Goal: Task Accomplishment & Management: Manage account settings

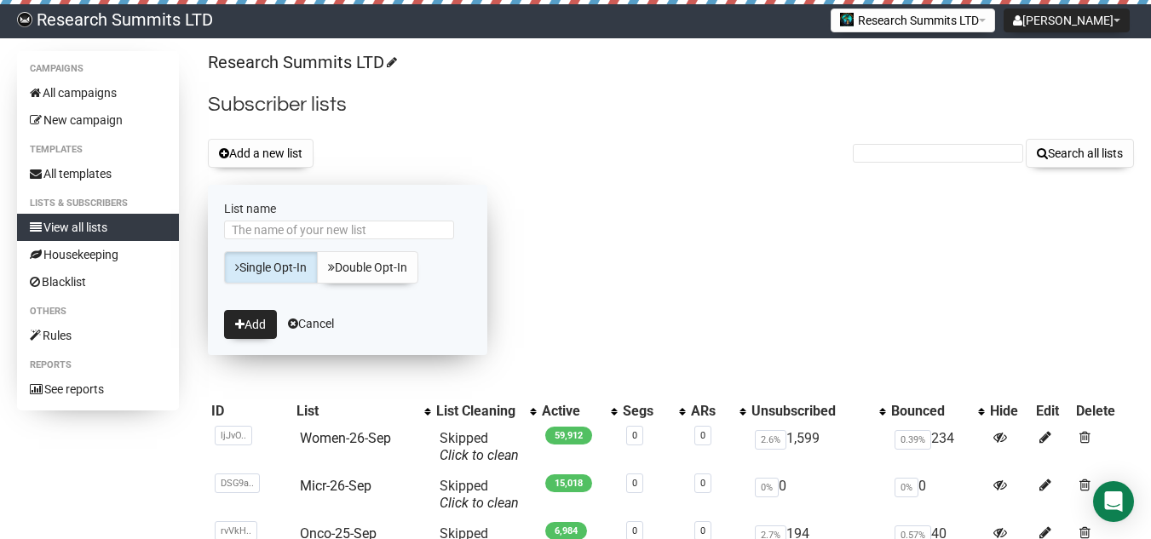
click at [257, 237] on input "List name" at bounding box center [339, 230] width 230 height 19
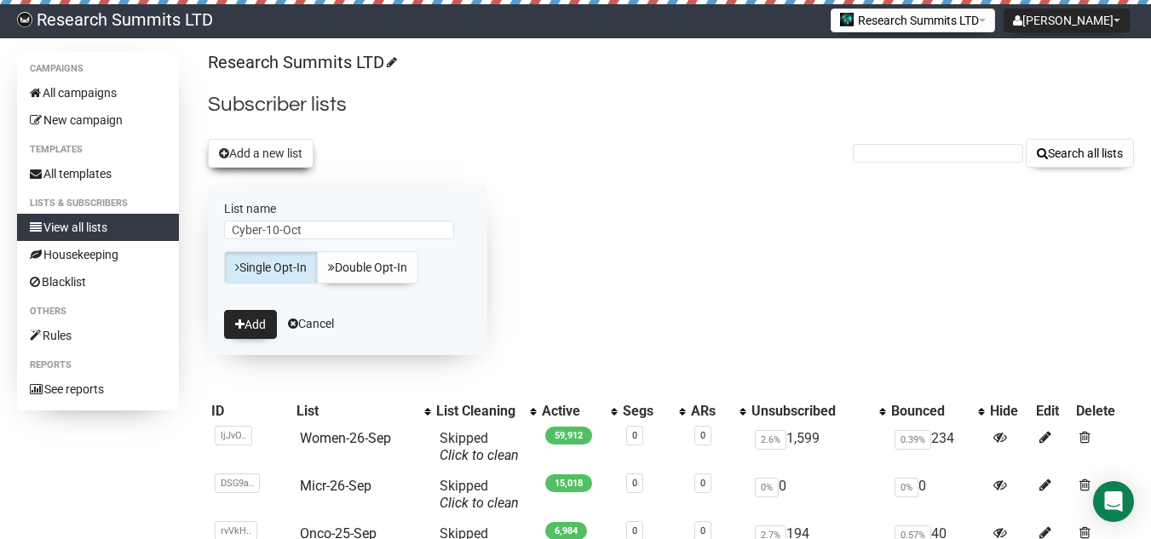
type input "Cyber-10-Oct"
click at [257, 143] on button "Add a new list" at bounding box center [261, 153] width 106 height 29
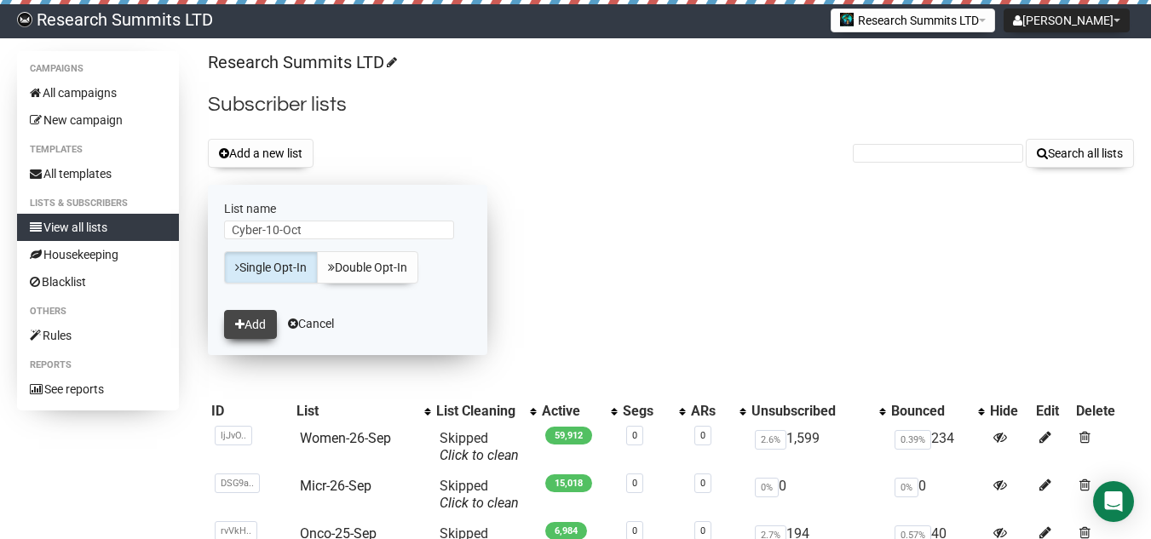
click at [260, 320] on button "Add" at bounding box center [250, 324] width 53 height 29
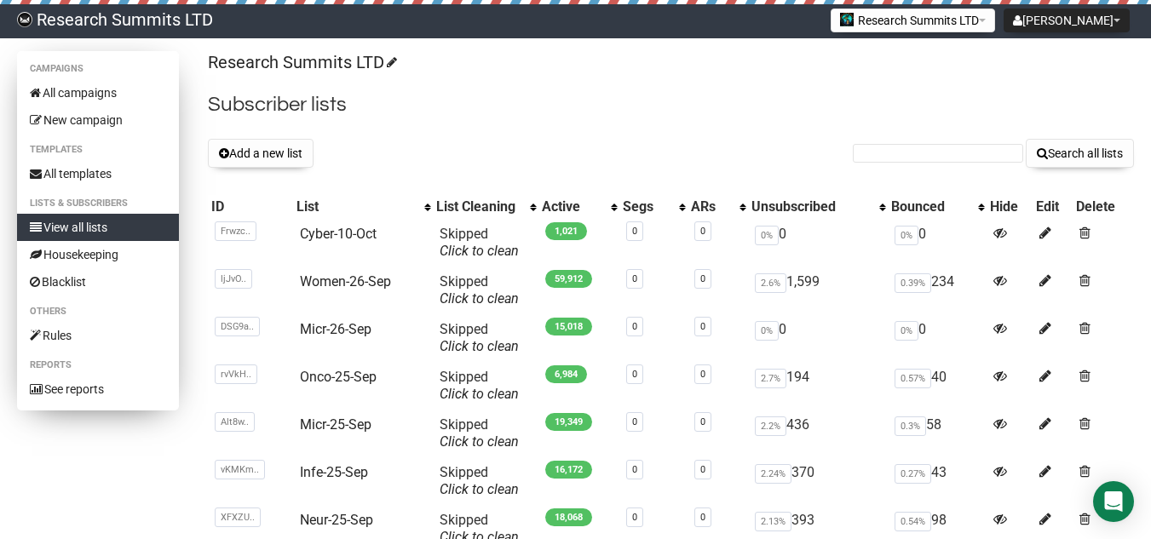
click at [138, 216] on link "View all lists" at bounding box center [98, 227] width 162 height 27
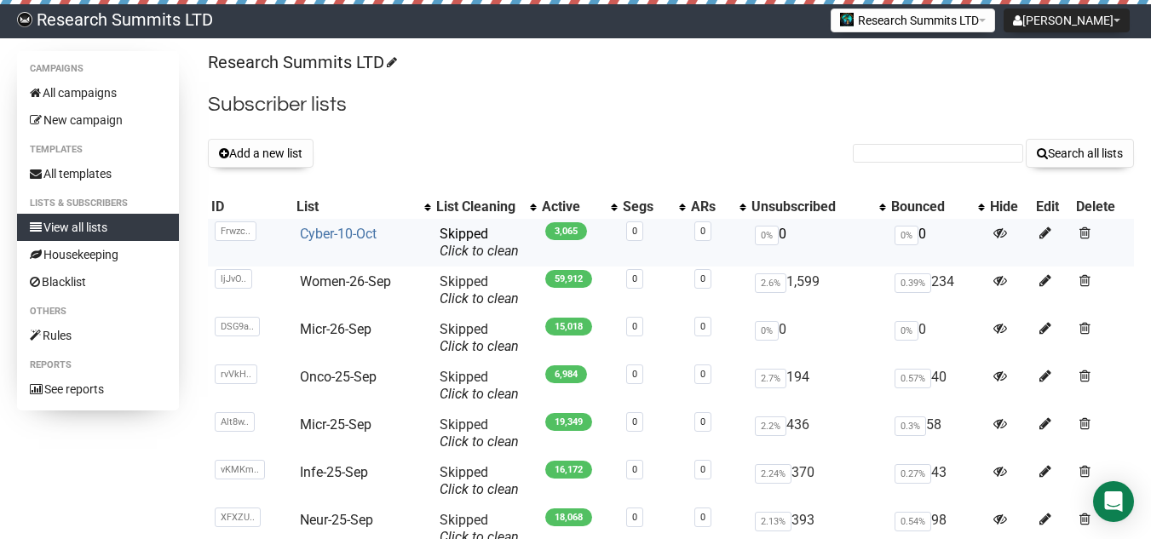
click at [366, 237] on link "Cyber-10-Oct" at bounding box center [338, 234] width 77 height 16
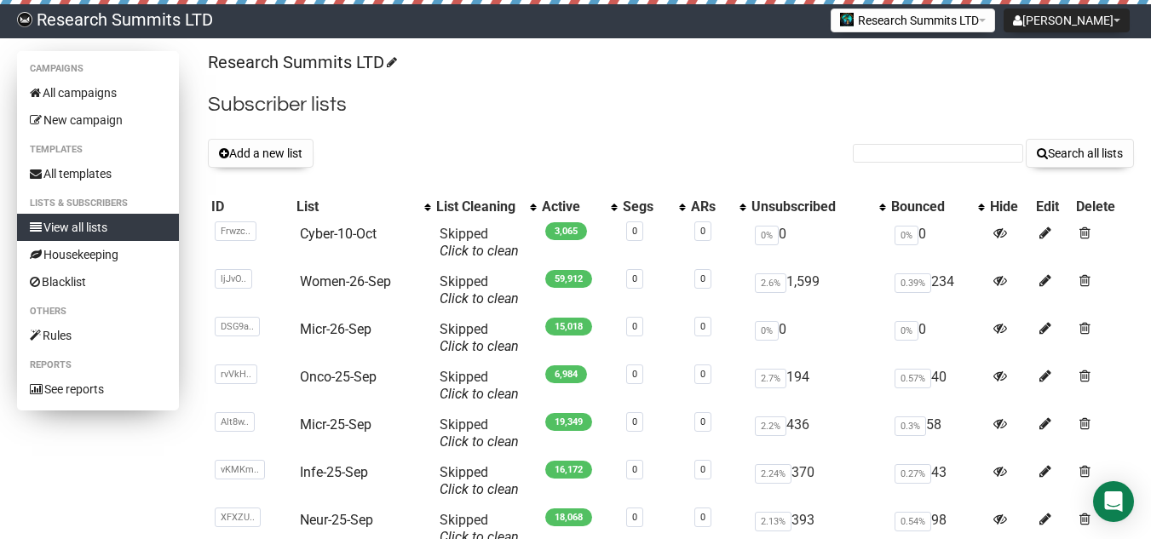
click at [148, 226] on link "View all lists" at bounding box center [98, 227] width 162 height 27
click at [74, 85] on link "All campaigns" at bounding box center [98, 92] width 162 height 27
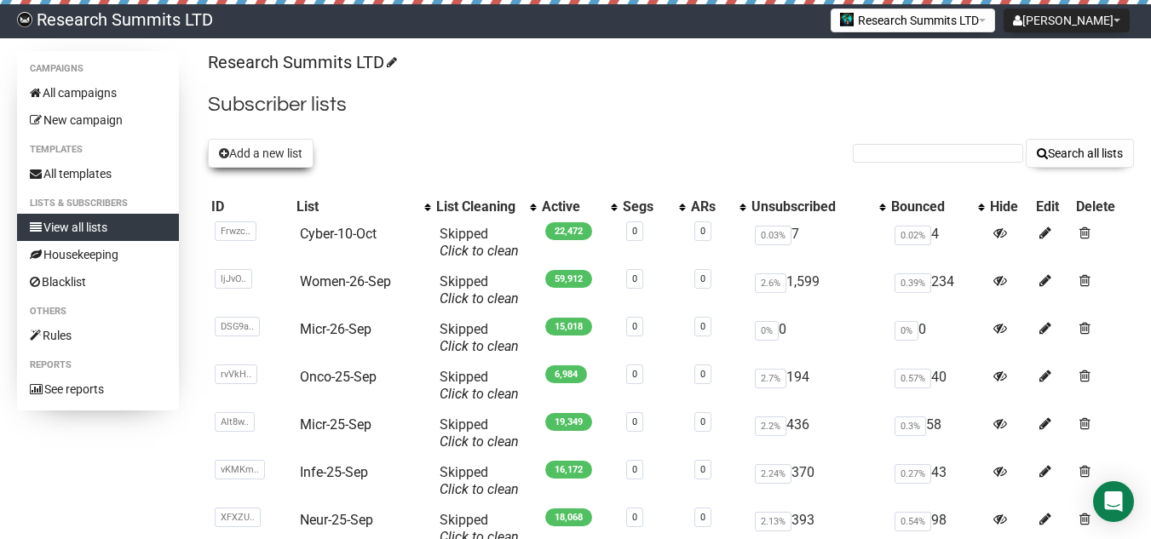
click at [250, 152] on button "Add a new list" at bounding box center [261, 153] width 106 height 29
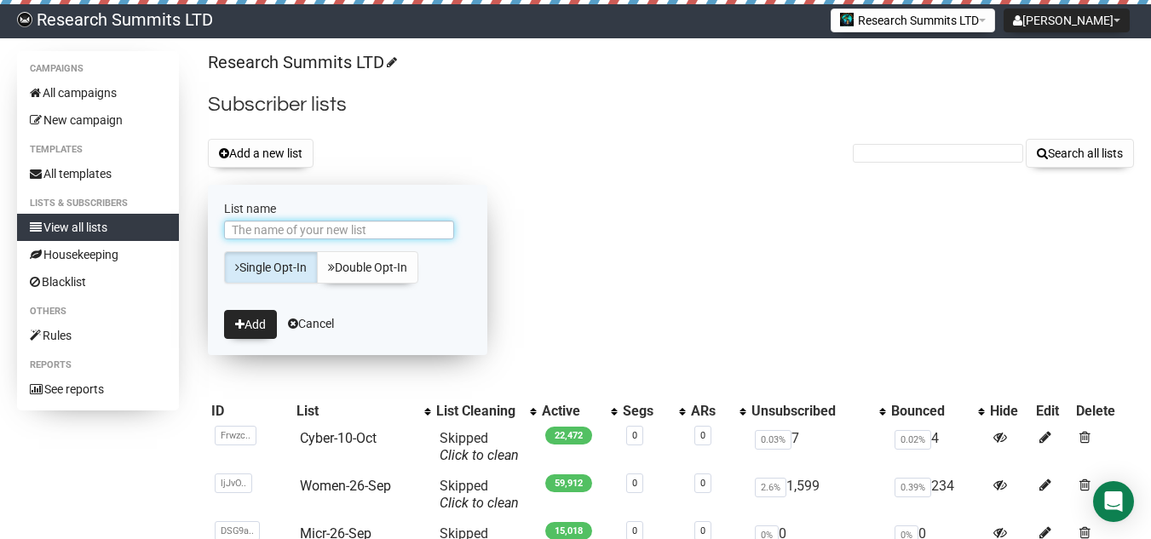
click at [273, 229] on input "List name" at bounding box center [339, 230] width 230 height 19
type input "Infe-1-Oct"
click at [252, 321] on button "Add" at bounding box center [250, 324] width 53 height 29
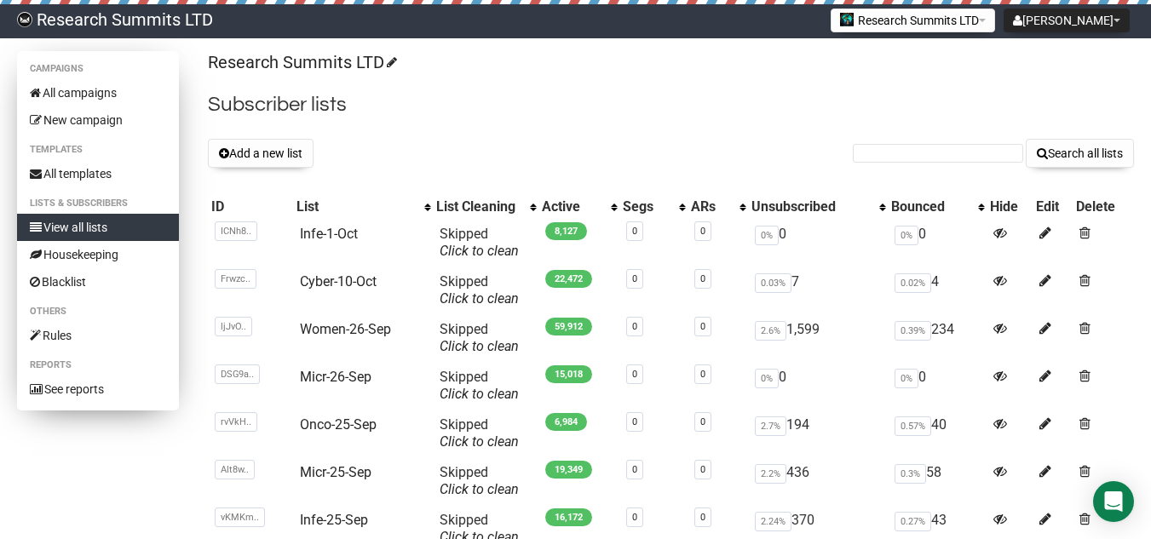
click at [137, 221] on link "View all lists" at bounding box center [98, 227] width 162 height 27
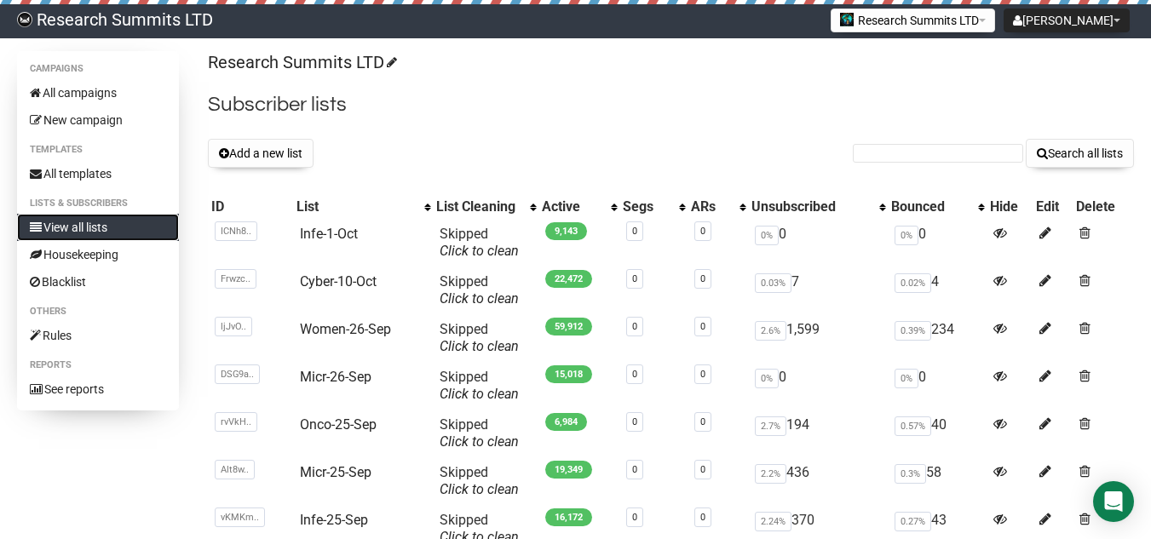
click at [137, 221] on link "View all lists" at bounding box center [98, 227] width 162 height 27
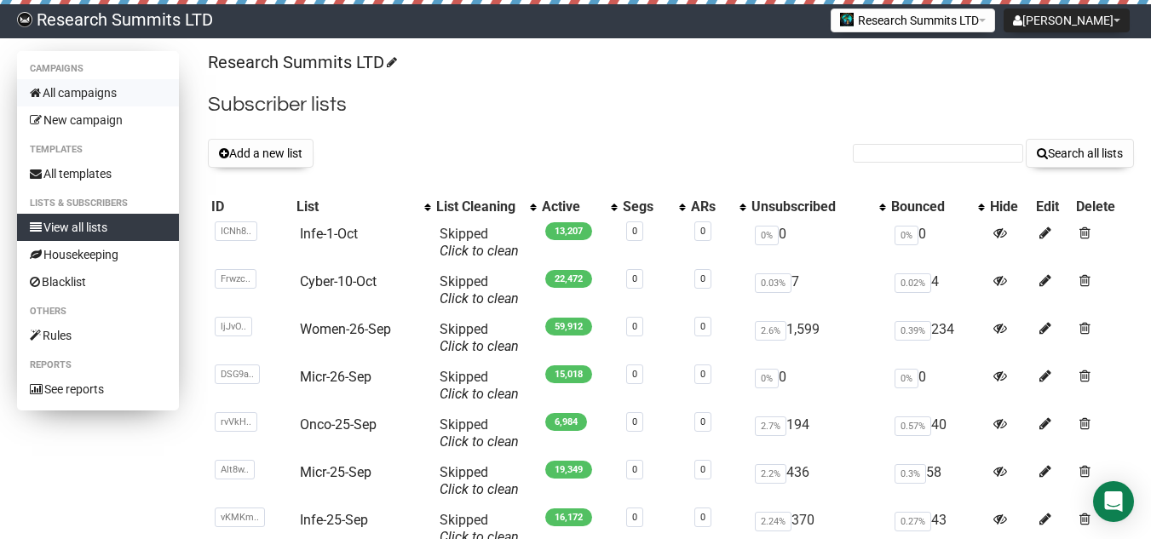
click at [95, 87] on link "All campaigns" at bounding box center [98, 92] width 162 height 27
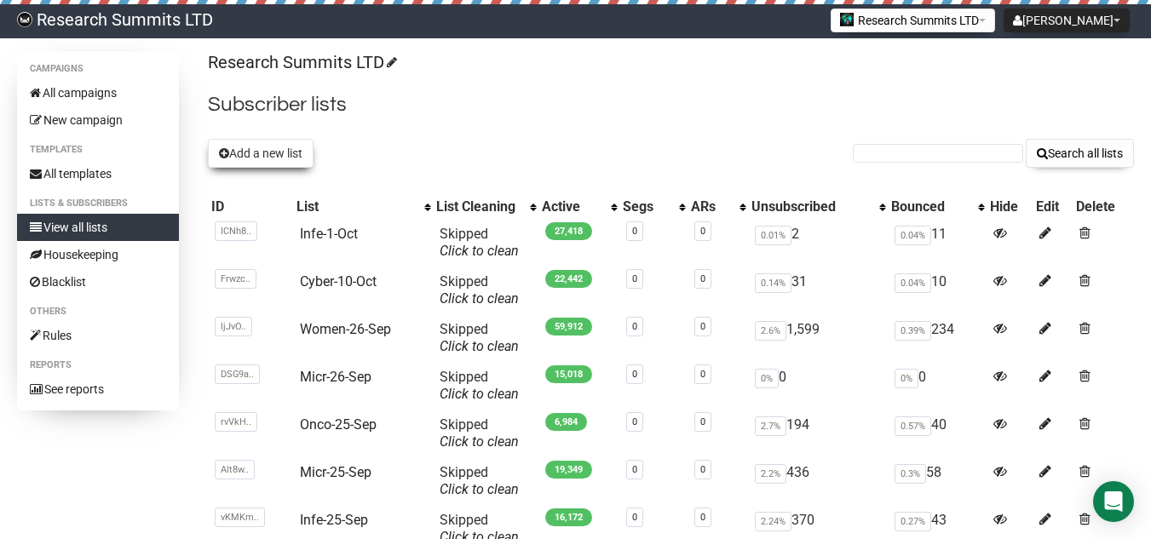
click at [302, 158] on button "Add a new list" at bounding box center [261, 153] width 106 height 29
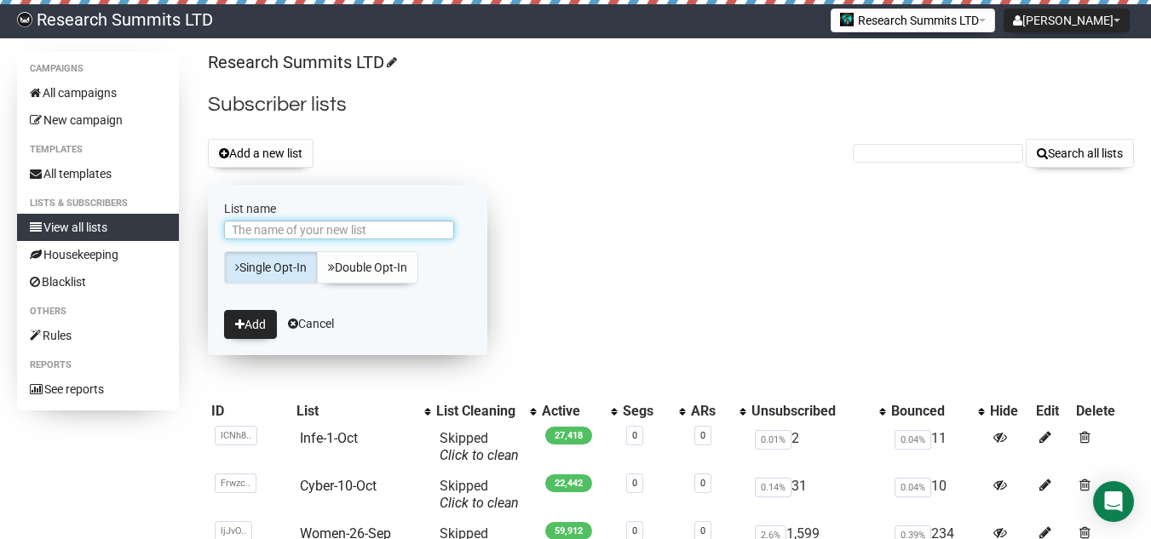
click at [323, 227] on input "List name" at bounding box center [339, 230] width 230 height 19
type input "Micr-1-Oct"
click at [259, 323] on button "Add" at bounding box center [250, 324] width 53 height 29
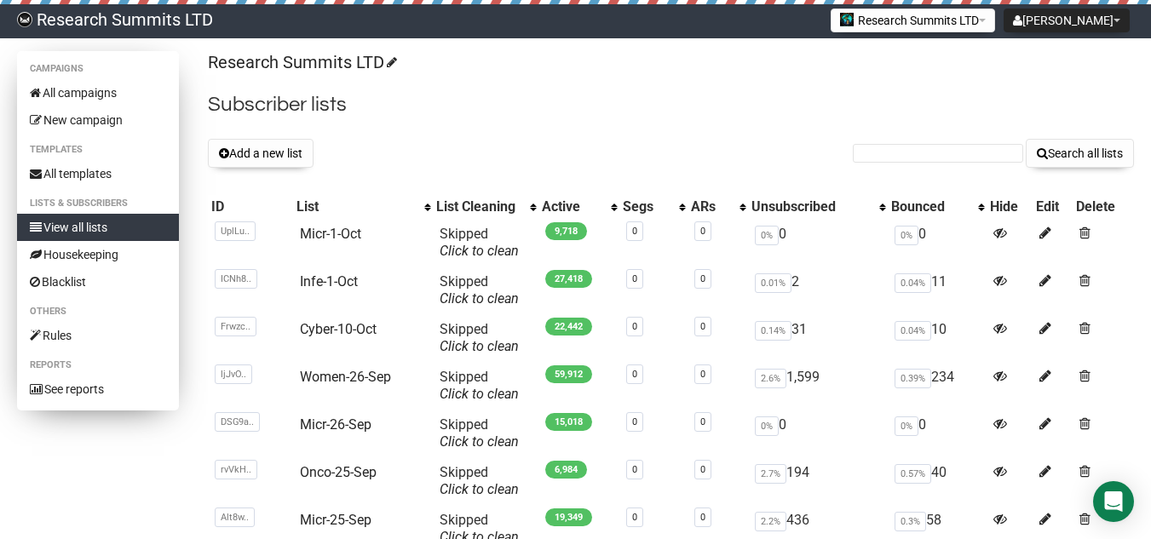
click at [144, 228] on link "View all lists" at bounding box center [98, 227] width 162 height 27
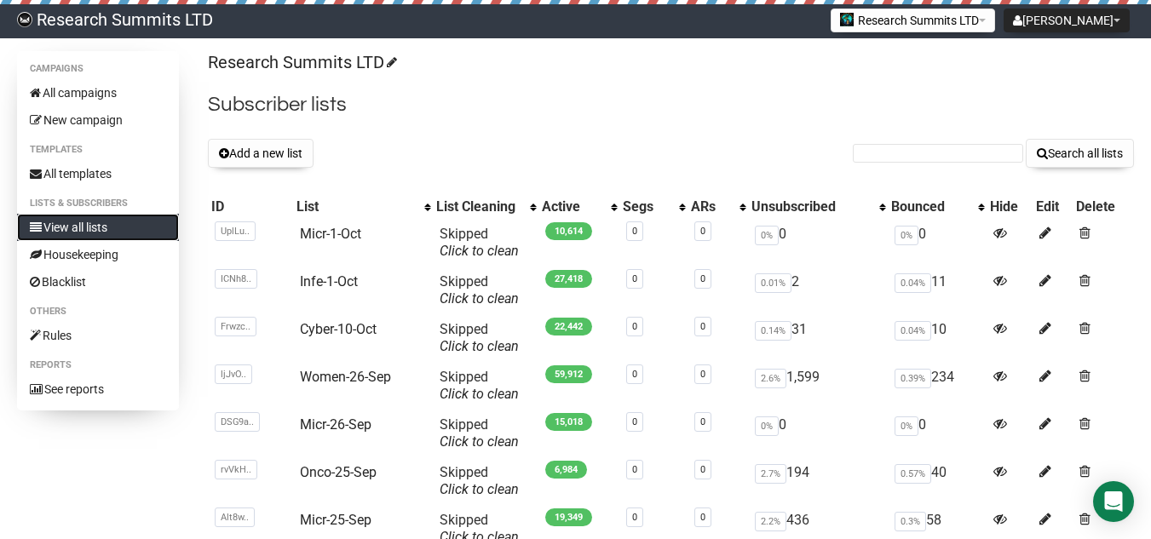
click at [144, 228] on link "View all lists" at bounding box center [98, 227] width 162 height 27
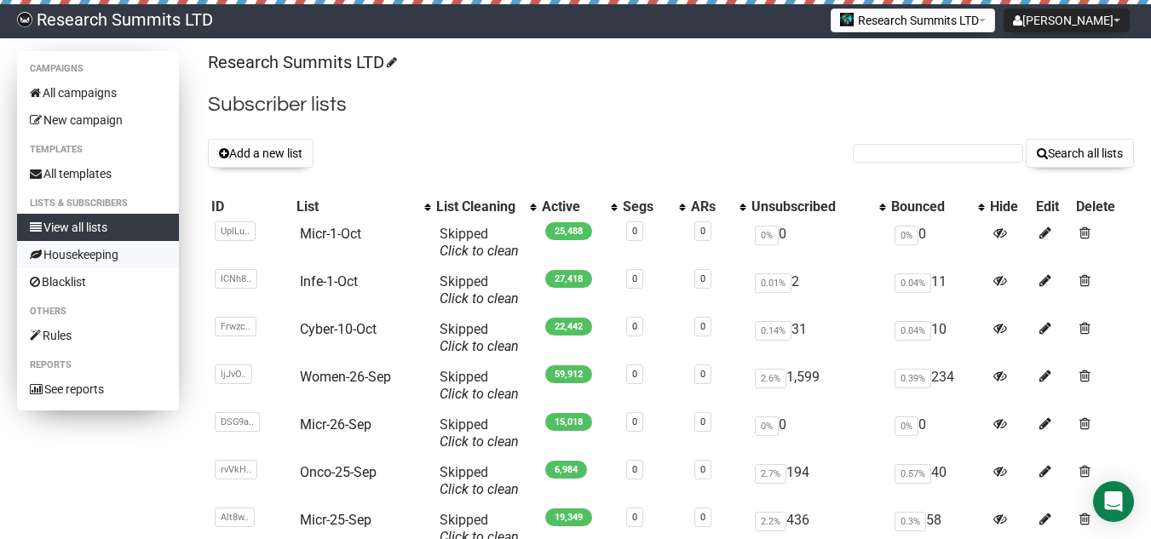
click at [82, 251] on link "Housekeeping" at bounding box center [98, 254] width 162 height 27
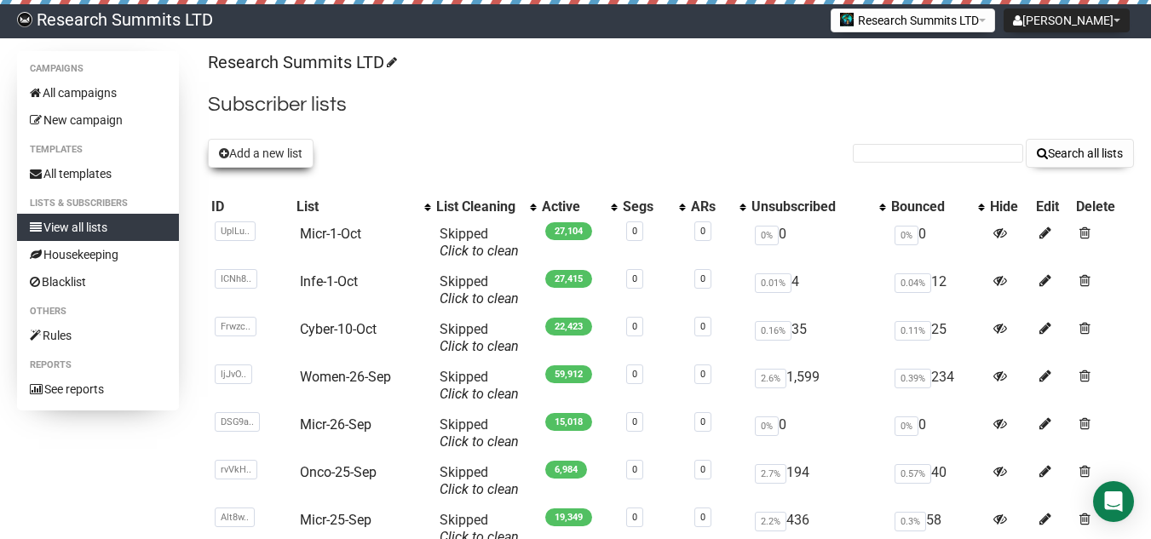
click at [239, 152] on button "Add a new list" at bounding box center [261, 153] width 106 height 29
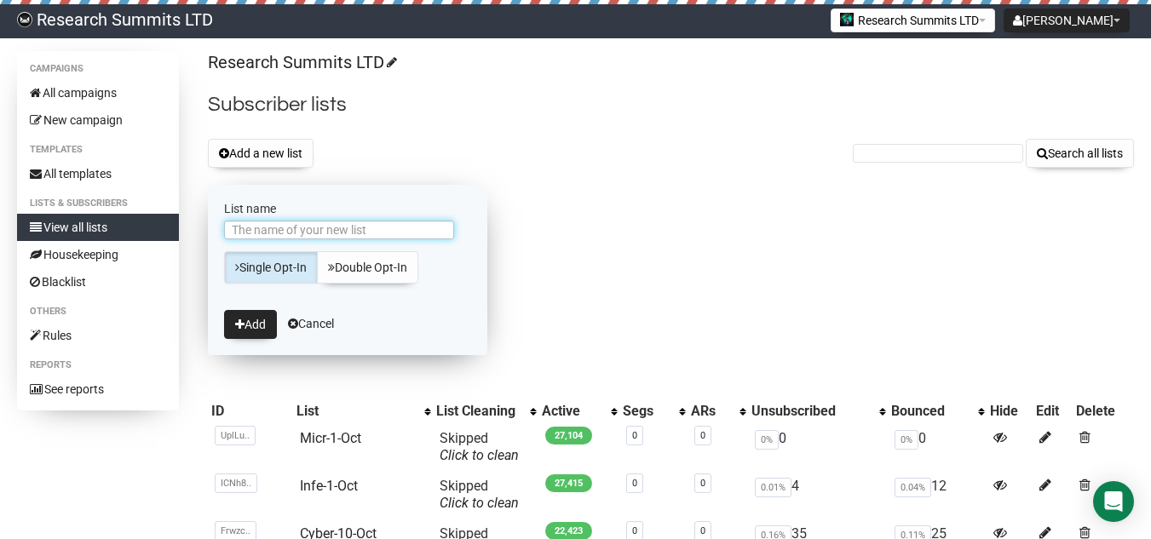
click at [269, 227] on input "List name" at bounding box center [339, 230] width 230 height 19
click at [332, 233] on input "List name" at bounding box center [339, 230] width 230 height 19
type input "Neur-1-oct"
click at [264, 332] on button "Add" at bounding box center [250, 324] width 53 height 29
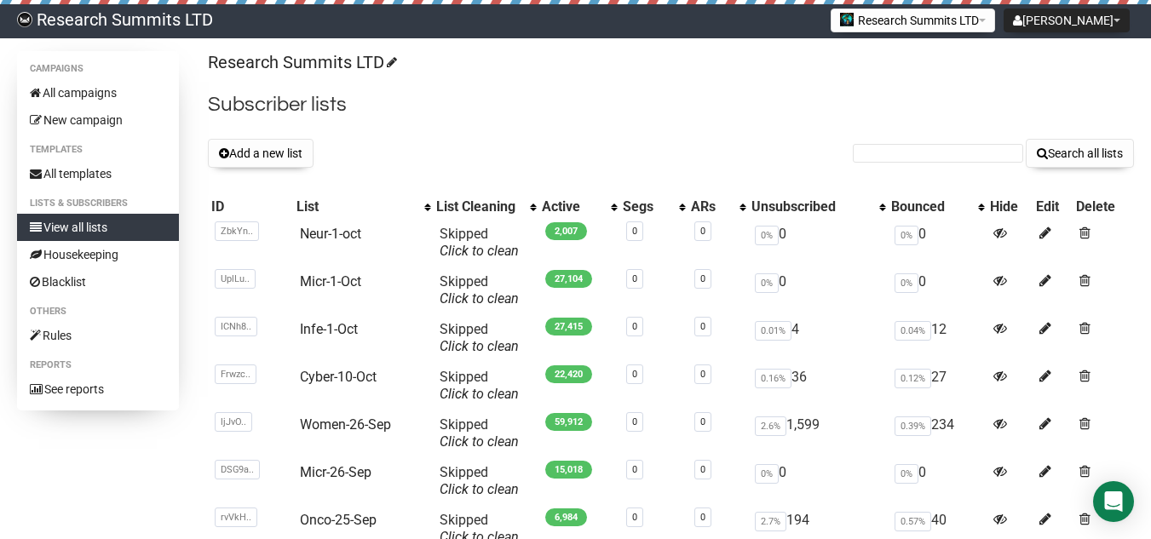
click at [264, 147] on button "Add a new list" at bounding box center [261, 153] width 106 height 29
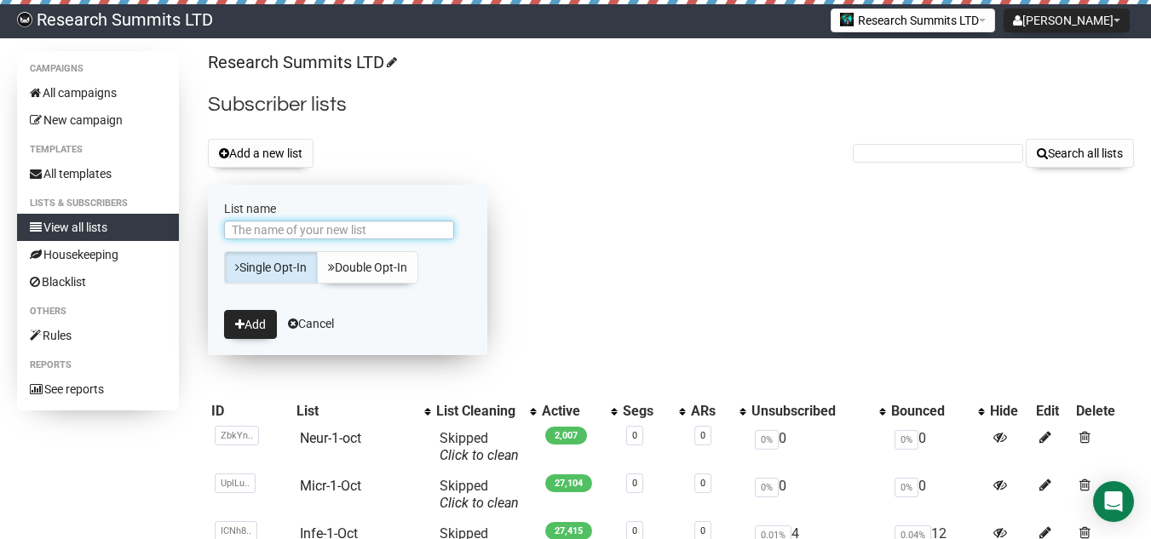
click at [303, 230] on input "List name" at bounding box center [339, 230] width 230 height 19
click at [400, 233] on input "List name" at bounding box center [339, 230] width 230 height 19
click at [251, 229] on input "List name" at bounding box center [339, 230] width 230 height 19
type input "WH-1-Oct"
click at [253, 319] on button "Add" at bounding box center [250, 324] width 53 height 29
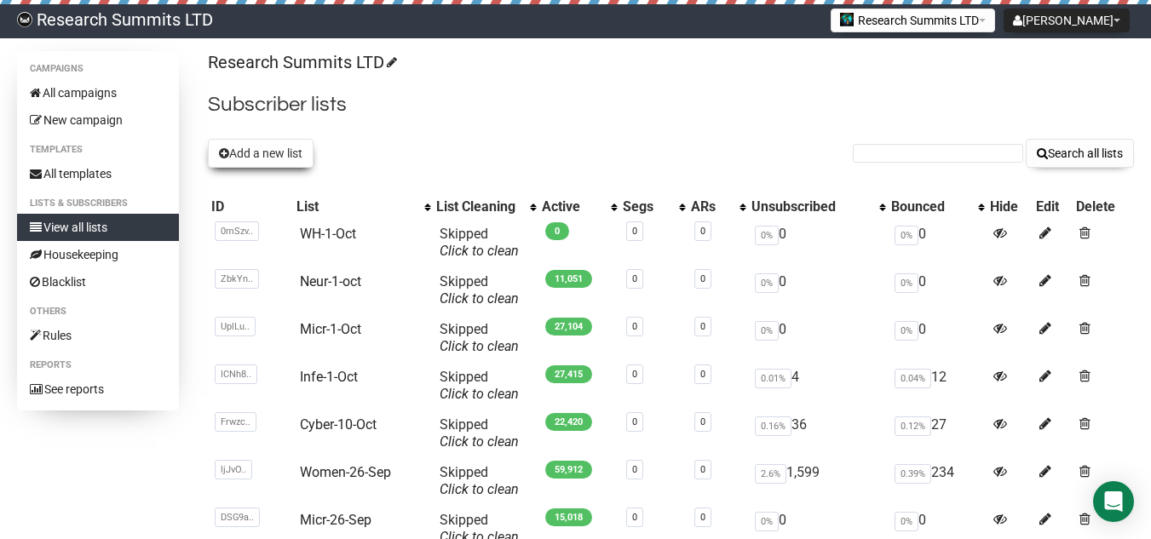
click at [302, 158] on button "Add a new list" at bounding box center [261, 153] width 106 height 29
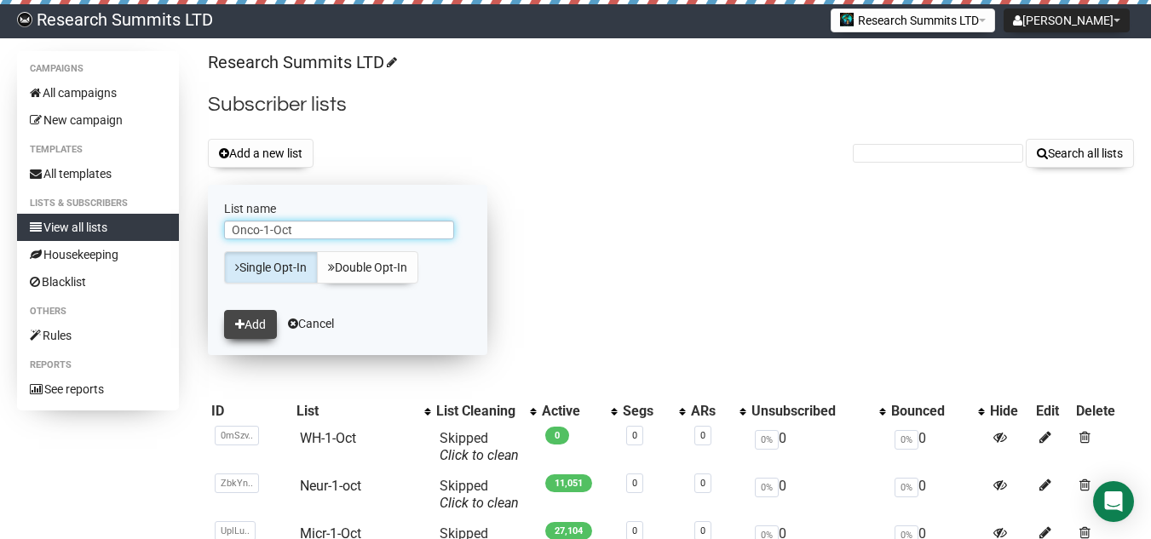
type input "Onco-1-Oct"
click at [263, 318] on button "Add" at bounding box center [250, 324] width 53 height 29
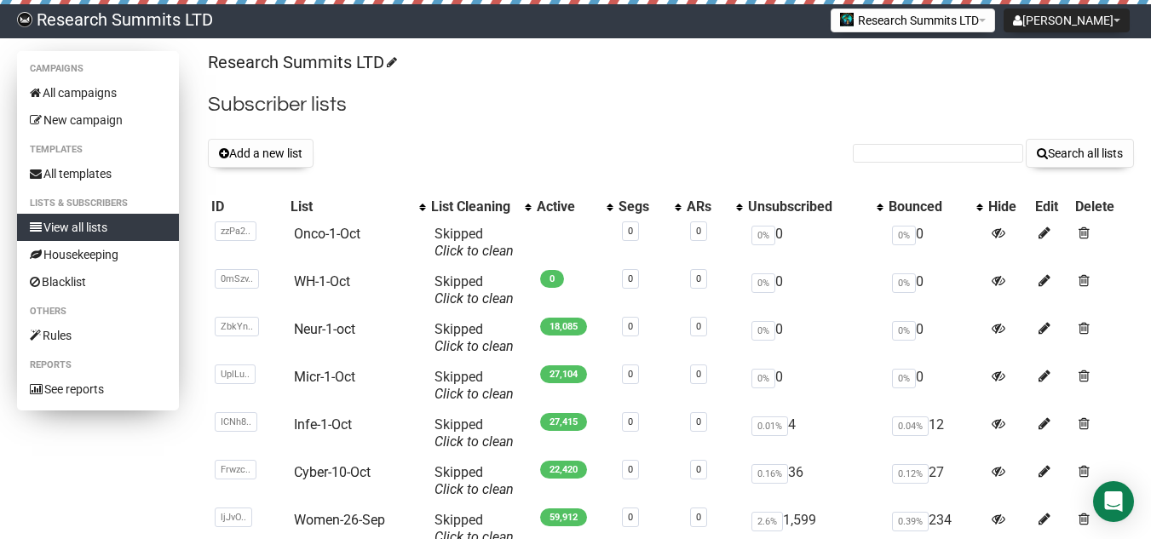
click at [88, 220] on link "View all lists" at bounding box center [98, 227] width 162 height 27
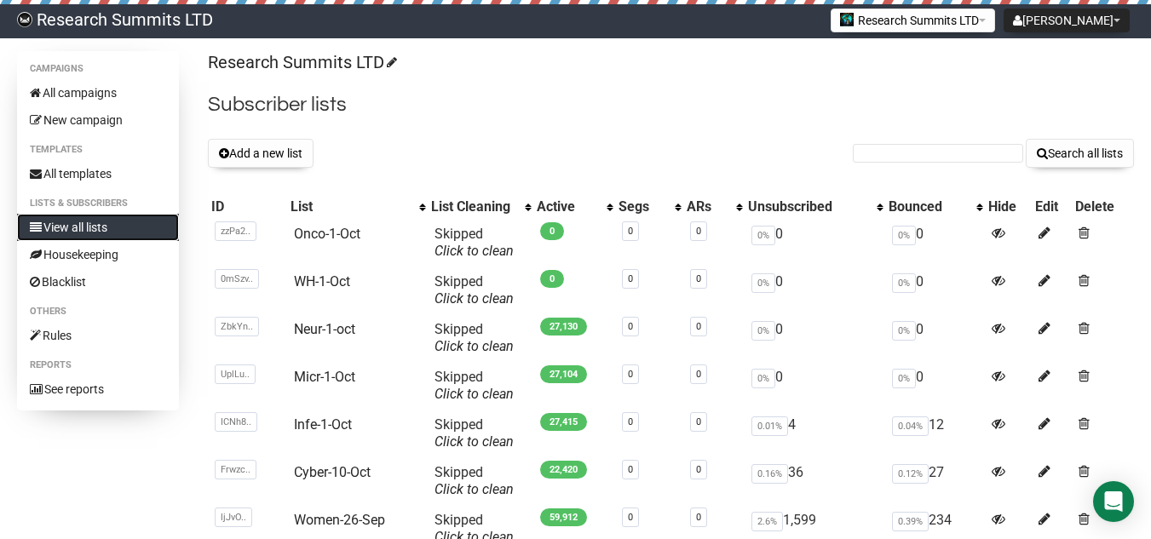
click at [88, 222] on link "View all lists" at bounding box center [98, 227] width 162 height 27
click at [330, 285] on link "WH-1-Oct" at bounding box center [322, 282] width 56 height 16
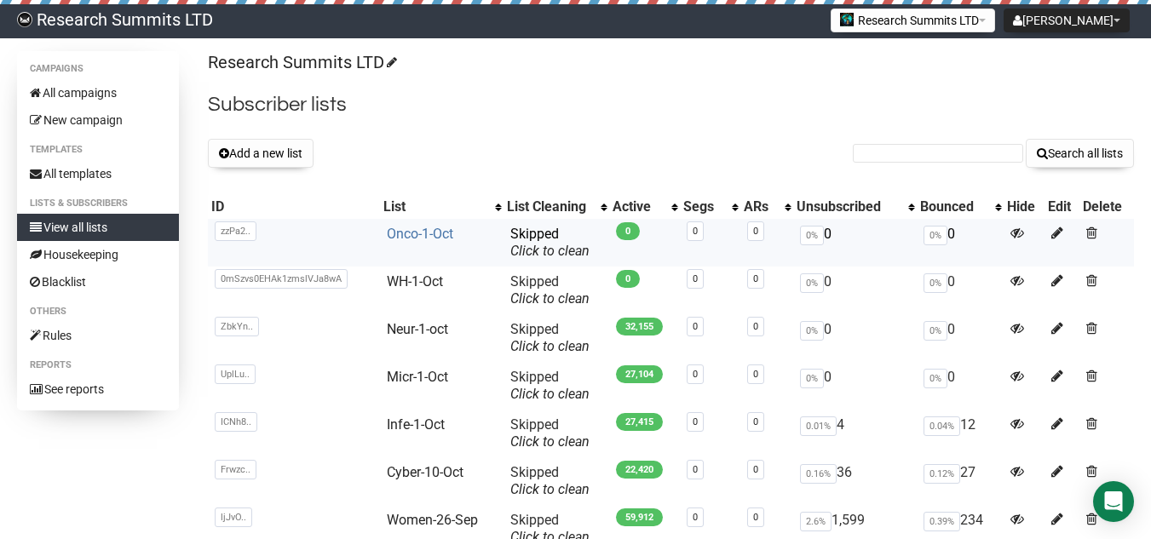
click at [442, 226] on link "Onco-1-Oct" at bounding box center [420, 234] width 66 height 16
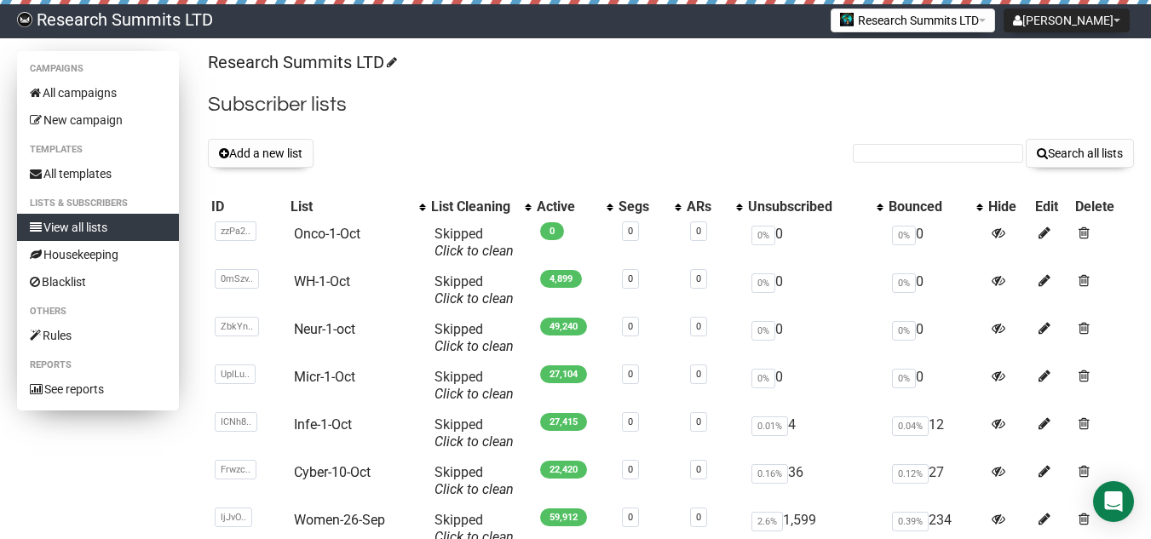
click at [102, 226] on link "View all lists" at bounding box center [98, 227] width 162 height 27
click at [91, 93] on link "All campaigns" at bounding box center [98, 92] width 162 height 27
click at [96, 87] on link "All campaigns" at bounding box center [98, 92] width 162 height 27
